Goal: Obtain resource: Download file/media

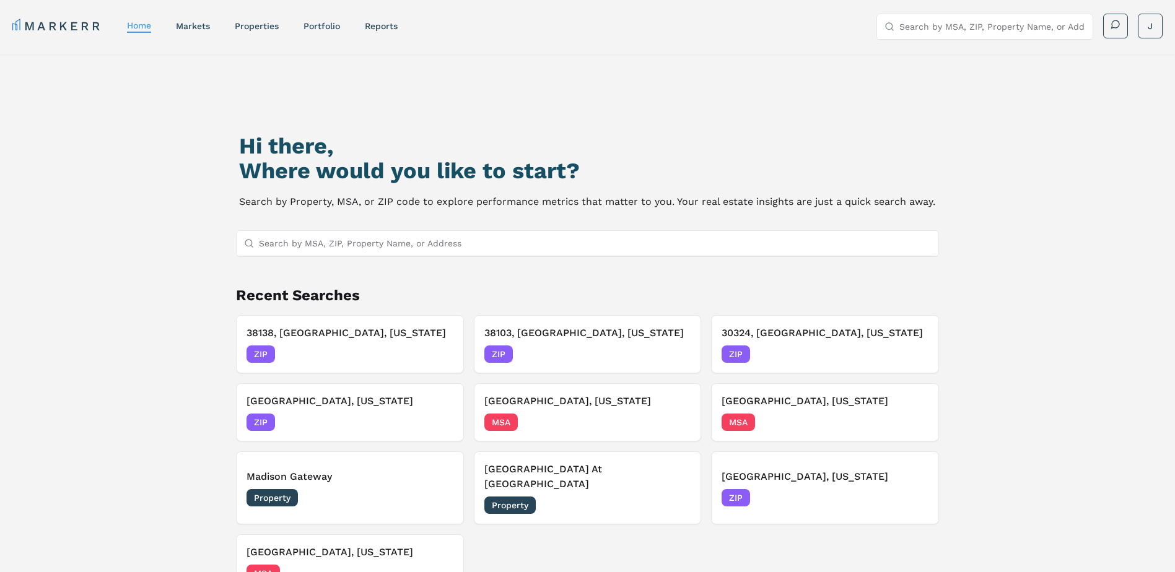
click at [386, 248] on input "Search by MSA, ZIP, Property Name, or Address" at bounding box center [595, 243] width 672 height 25
paste input "28401"
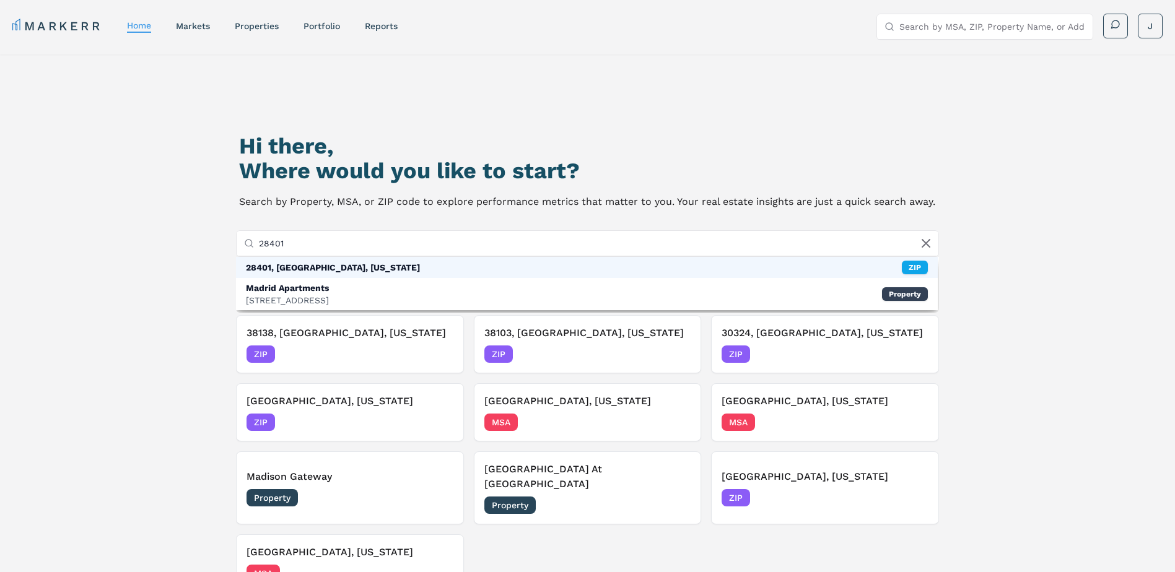
type input "28401"
click at [353, 271] on div "28401, [GEOGRAPHIC_DATA], [US_STATE]" at bounding box center [333, 267] width 174 height 12
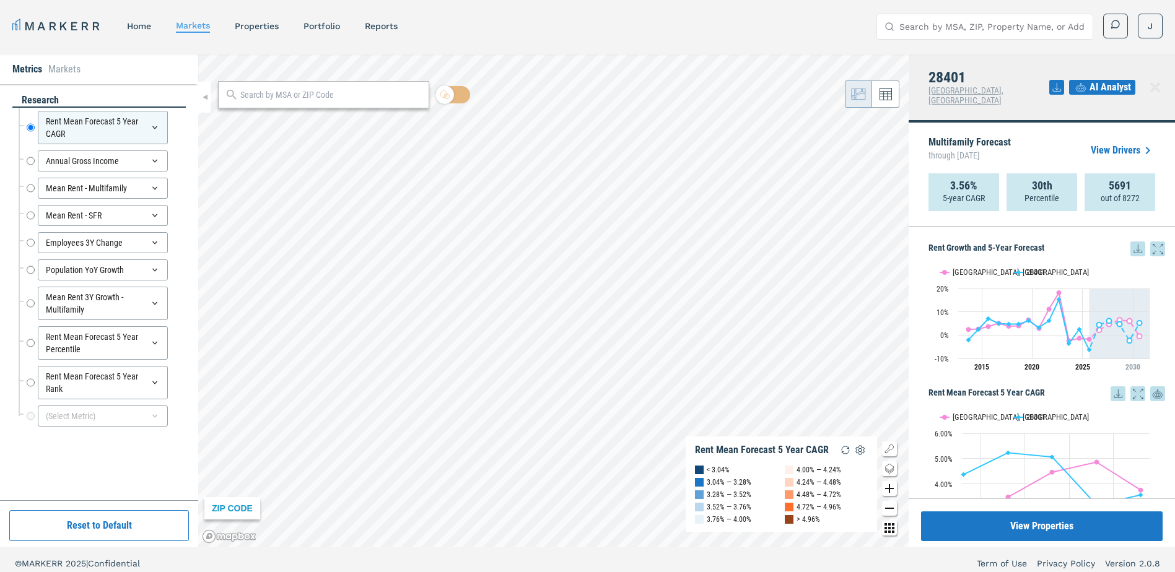
click at [1131, 241] on icon at bounding box center [1137, 248] width 15 height 15
click at [1107, 321] on div "Download as XLS" at bounding box center [1082, 319] width 71 height 12
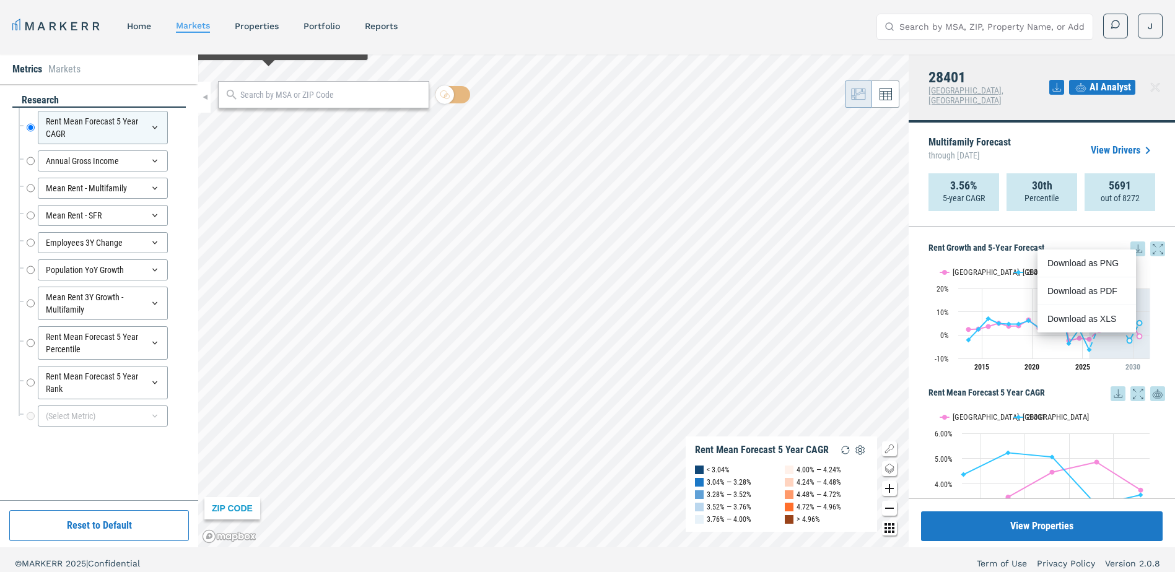
click at [280, 95] on input "text" at bounding box center [331, 95] width 182 height 13
paste input "28405"
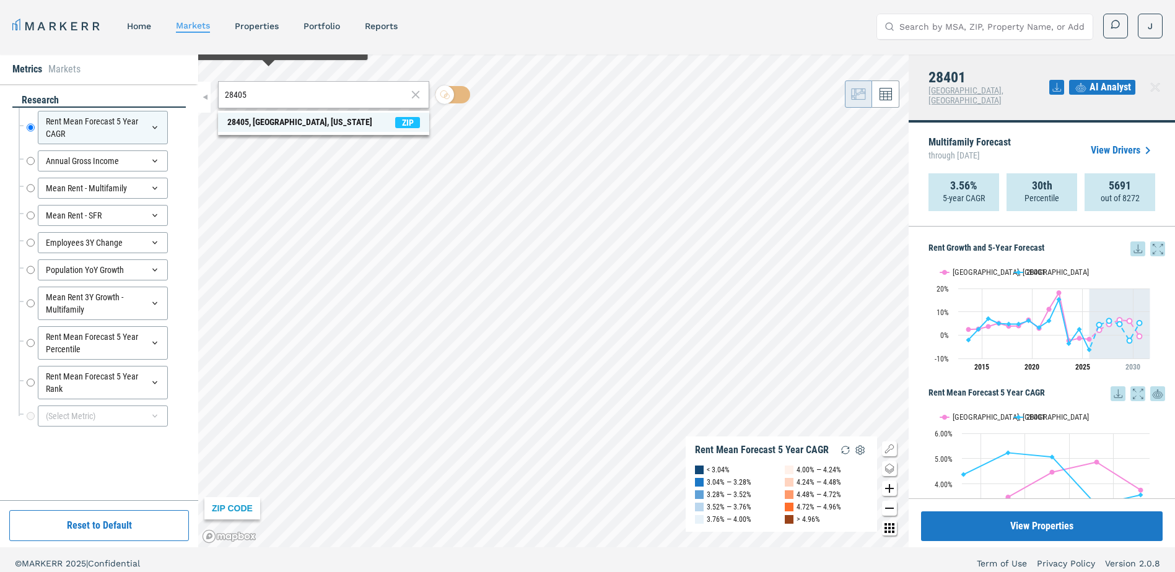
click at [241, 124] on div "28405, [GEOGRAPHIC_DATA], [US_STATE]" at bounding box center [299, 122] width 145 height 13
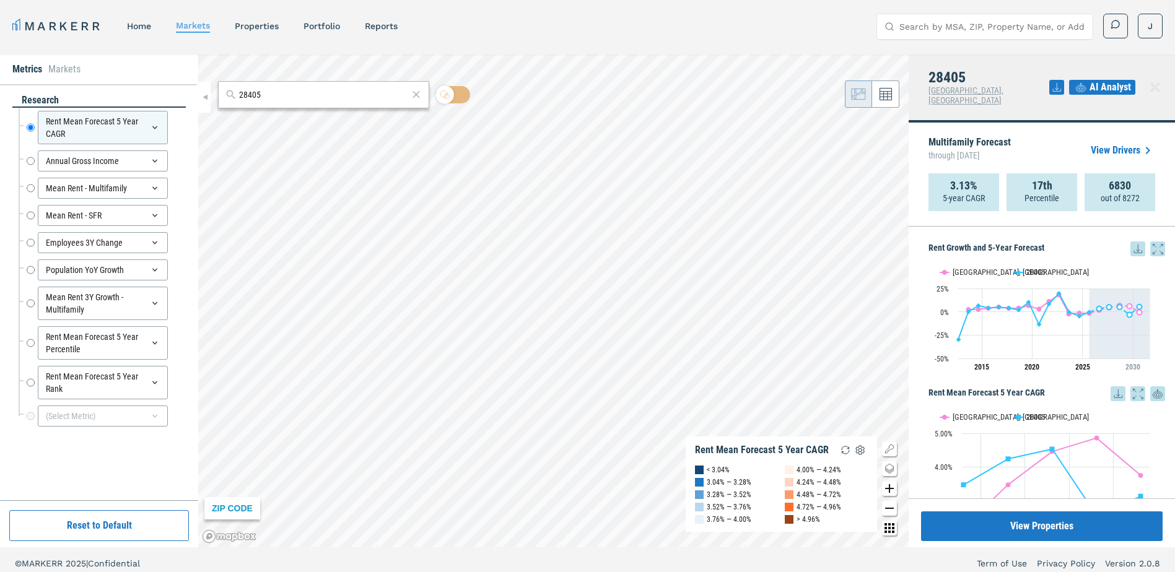
click at [1131, 241] on icon at bounding box center [1137, 248] width 15 height 15
click at [1086, 319] on div "Download as XLS" at bounding box center [1082, 319] width 71 height 12
click at [304, 89] on input "28405" at bounding box center [323, 95] width 169 height 13
paste input "3"
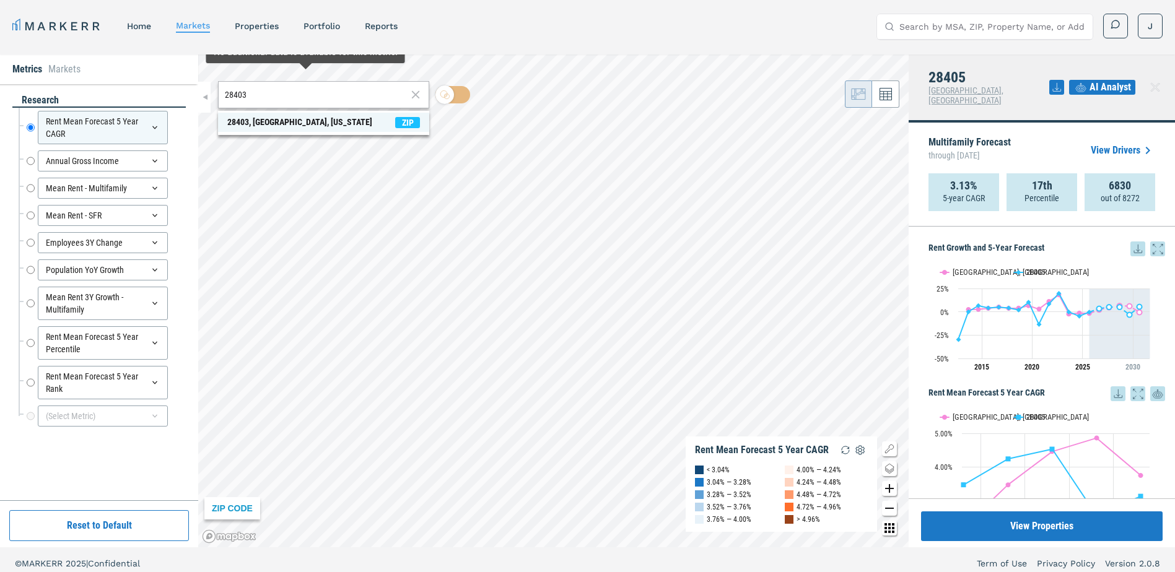
click at [254, 121] on div "28403, [GEOGRAPHIC_DATA], [US_STATE]" at bounding box center [299, 122] width 145 height 13
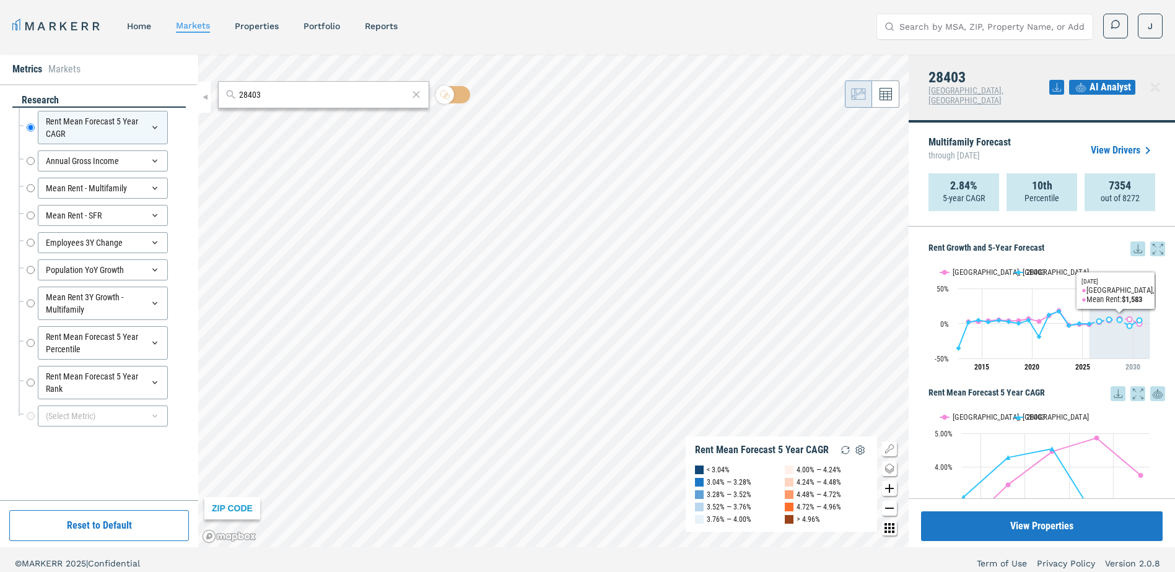
click at [1130, 241] on icon at bounding box center [1137, 248] width 15 height 15
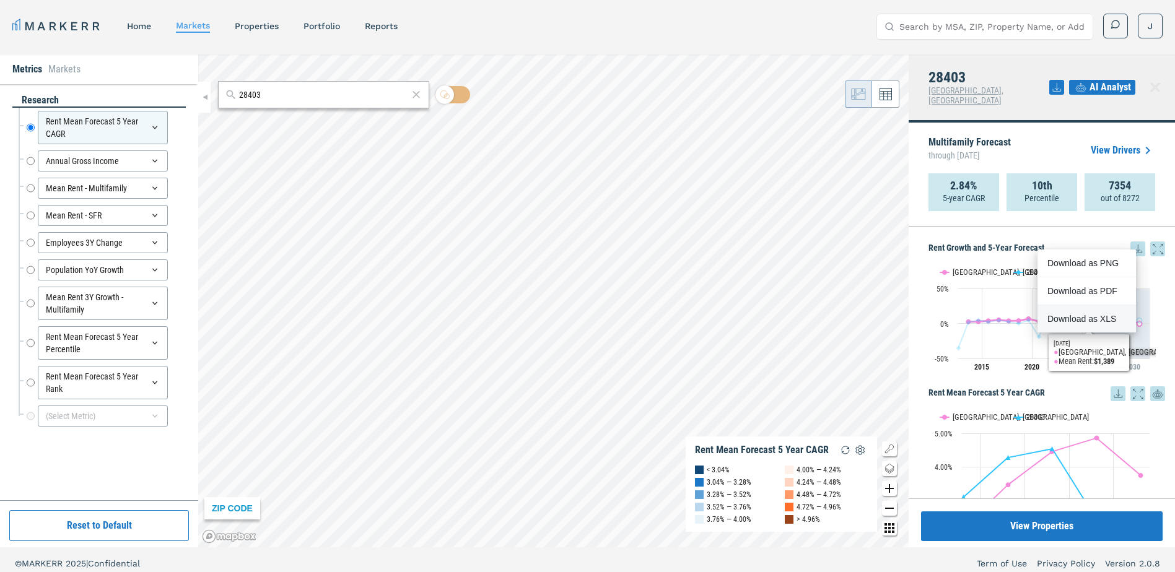
click at [1092, 311] on div "Download as XLS" at bounding box center [1086, 318] width 98 height 27
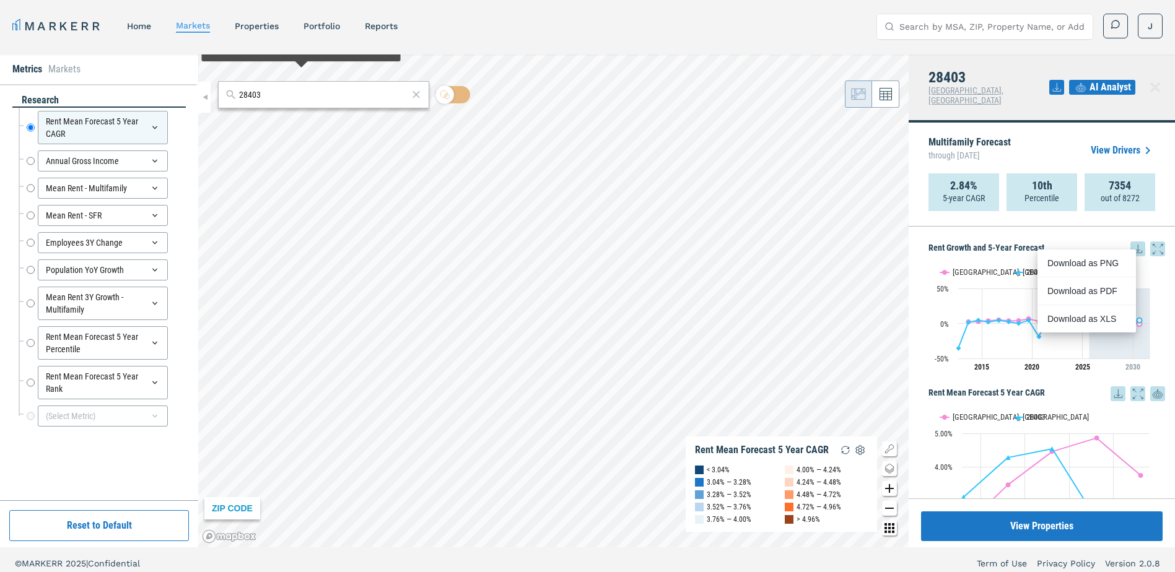
click at [296, 98] on input "28403" at bounding box center [323, 95] width 169 height 13
click at [283, 92] on input "28403" at bounding box center [323, 95] width 169 height 13
paste input "37130"
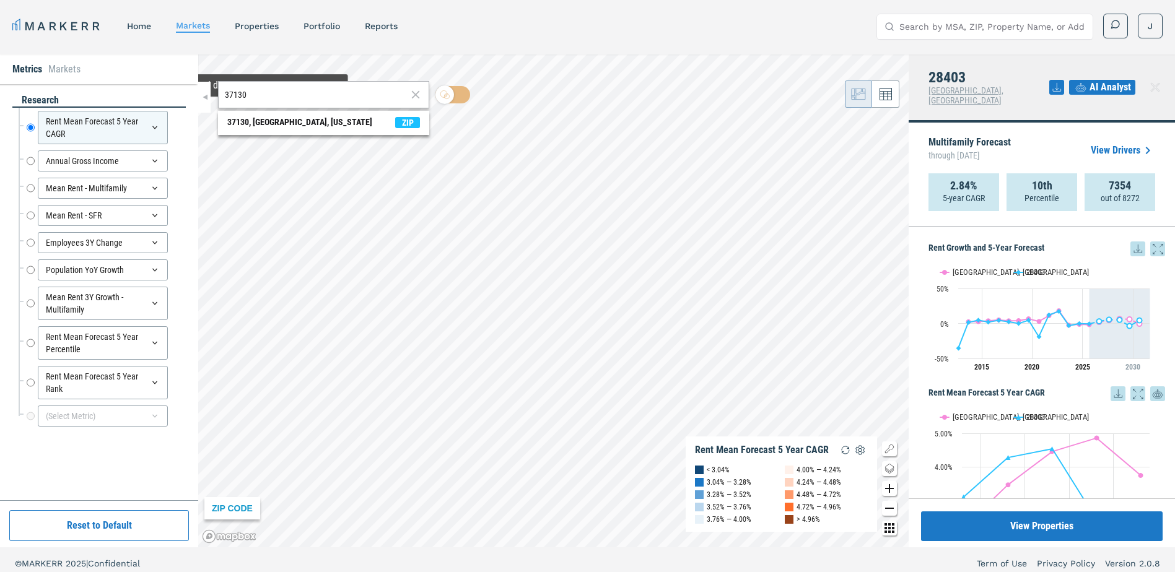
type input "37130"
click at [243, 129] on div "37130, [GEOGRAPHIC_DATA], [US_STATE]" at bounding box center [299, 122] width 145 height 13
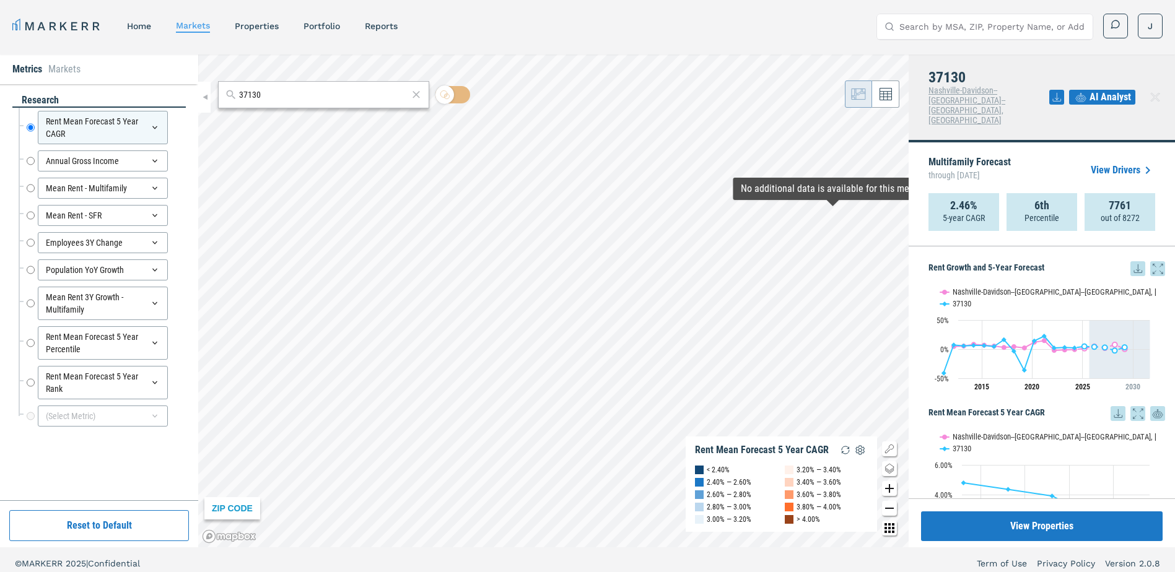
click at [1133, 261] on icon at bounding box center [1137, 268] width 15 height 15
click at [1079, 324] on div "Download as XLS" at bounding box center [1082, 329] width 71 height 12
